Goal: Transaction & Acquisition: Purchase product/service

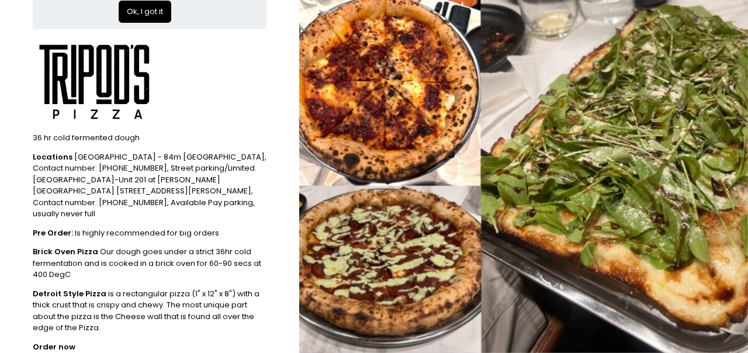
scroll to position [99, 0]
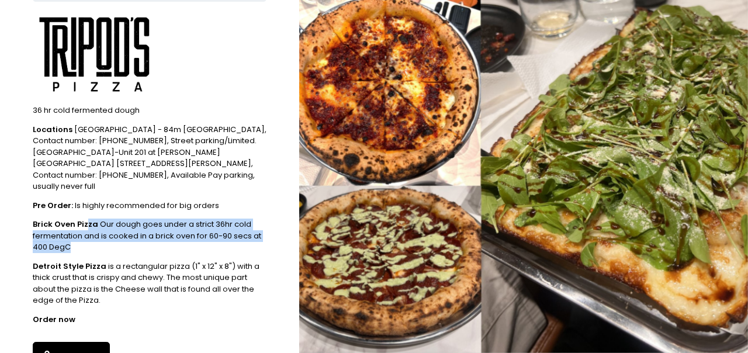
drag, startPoint x: 86, startPoint y: 216, endPoint x: 118, endPoint y: 237, distance: 38.1
click at [118, 236] on div "Brick Oven Pizza Our dough goes under a strict 36hr cold fermentation and is co…" at bounding box center [150, 236] width 234 height 34
click at [118, 237] on div "Brick Oven Pizza Our dough goes under a strict 36hr cold fermentation and is co…" at bounding box center [150, 236] width 234 height 34
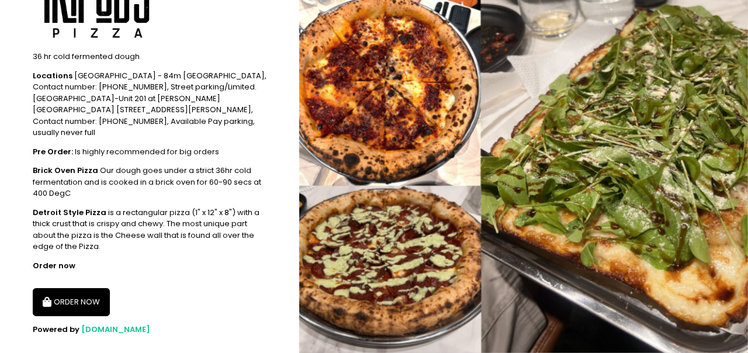
scroll to position [164, 0]
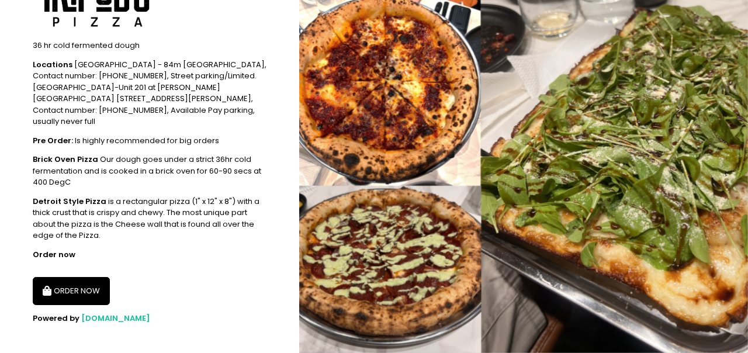
click at [77, 277] on button "ORDER NOW" at bounding box center [71, 291] width 77 height 28
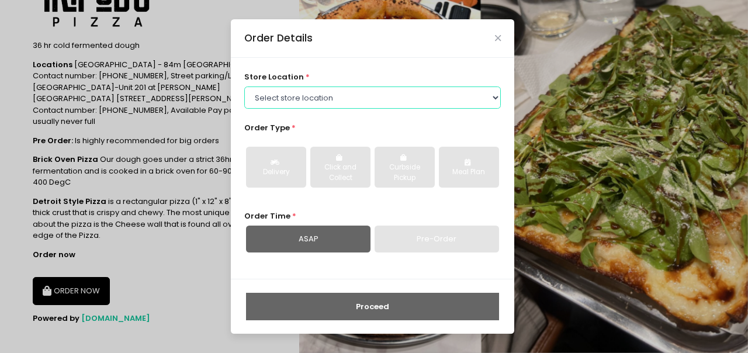
click at [283, 102] on select "Select store location Tripod's Pizza - Matimtiman Tripod's Pizza - [PERSON_NAME…" at bounding box center [372, 97] width 257 height 22
select select "67fb827a5452995f55066880"
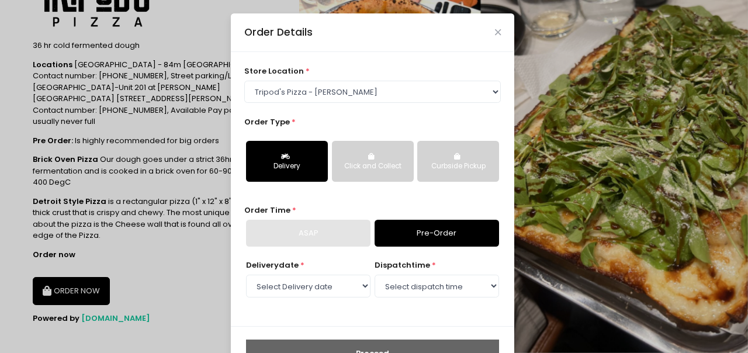
click at [393, 162] on div "Click and Collect" at bounding box center [372, 166] width 65 height 11
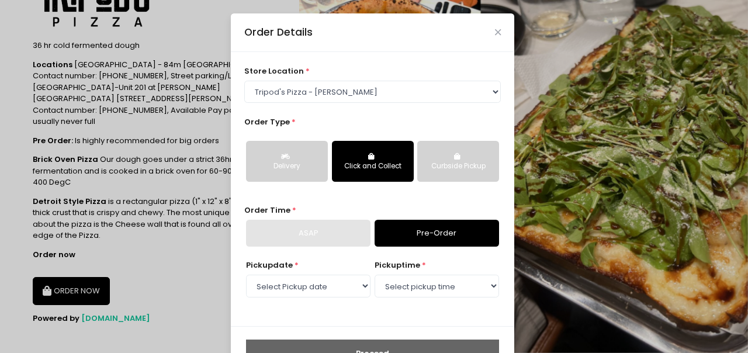
click at [434, 165] on div "Curbside Pickup" at bounding box center [457, 166] width 65 height 11
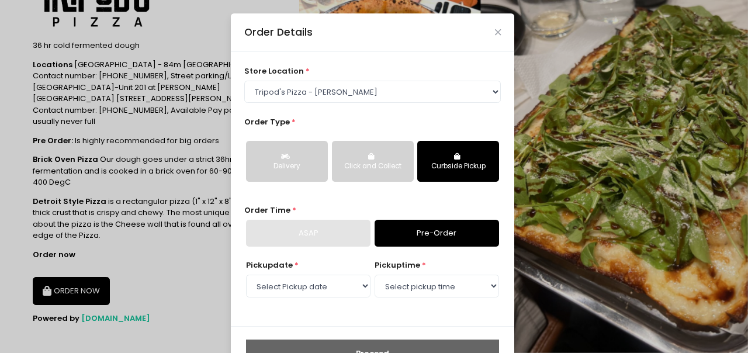
scroll to position [41, 0]
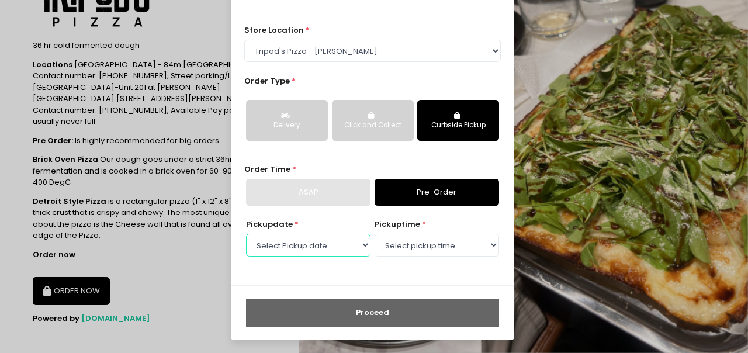
click at [348, 245] on select "Select Pickup date [DATE] [DATE] [DATE] [DATE] [DATE] [DATE]" at bounding box center [308, 245] width 124 height 22
select select "[DATE]"
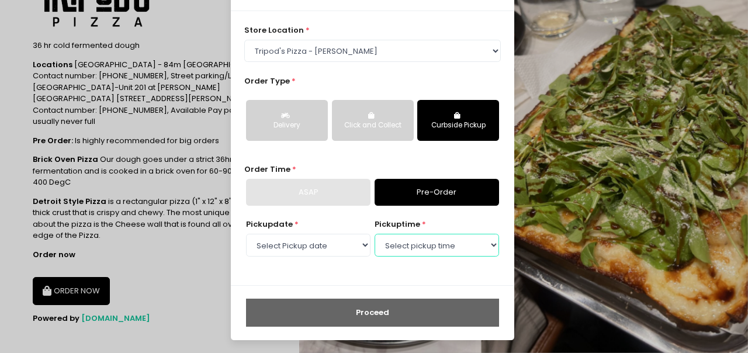
click at [418, 247] on select "Select pickup time 11:30 AM - 12:00 PM 12:00 PM - 12:30 PM 12:30 PM - 01:00 PM …" at bounding box center [437, 245] width 124 height 22
select select "12:30"
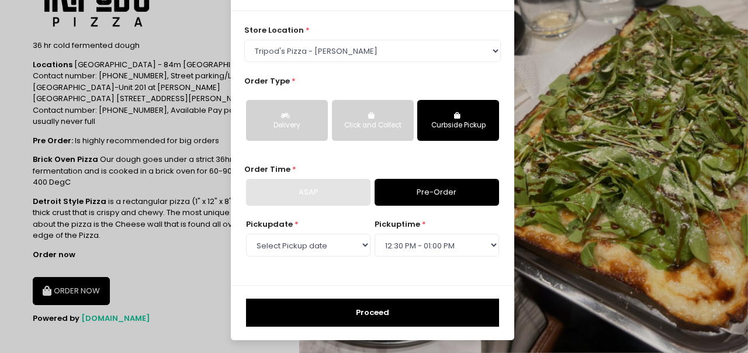
click at [397, 308] on button "Proceed" at bounding box center [372, 313] width 253 height 28
